Goal: Task Accomplishment & Management: Use online tool/utility

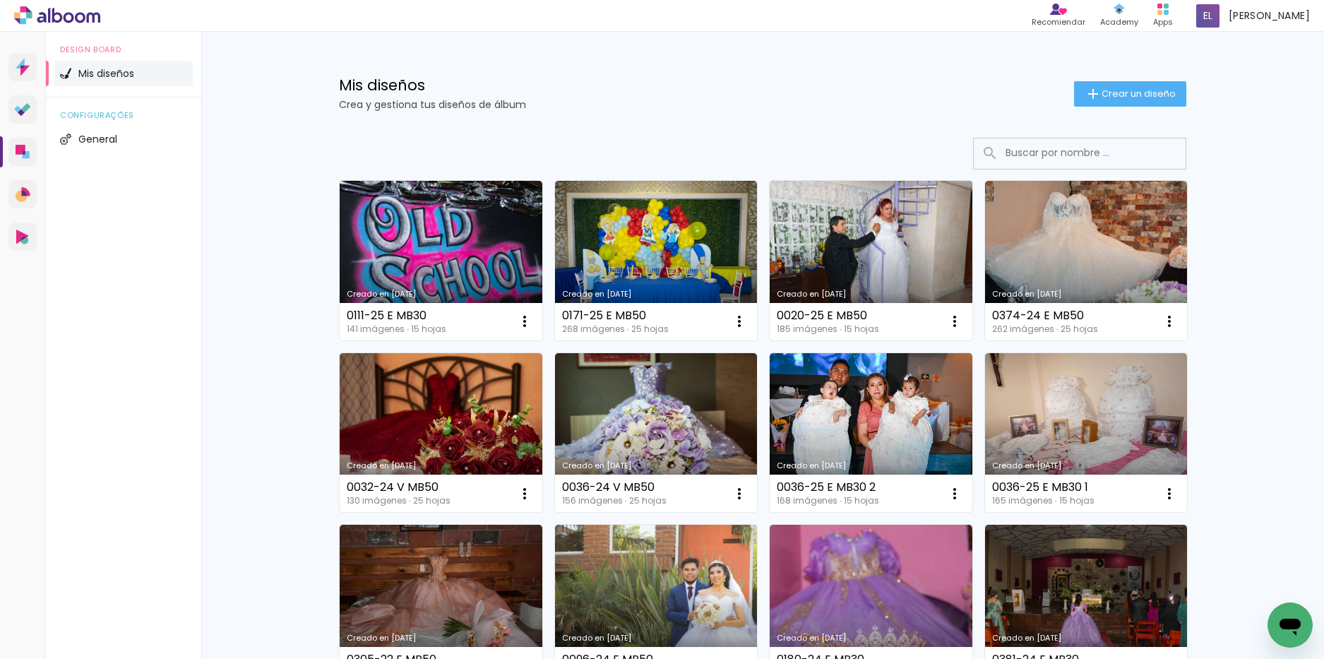
click at [870, 266] on link "Creado en [DATE]" at bounding box center [871, 261] width 203 height 160
